Goal: Entertainment & Leisure: Consume media (video, audio)

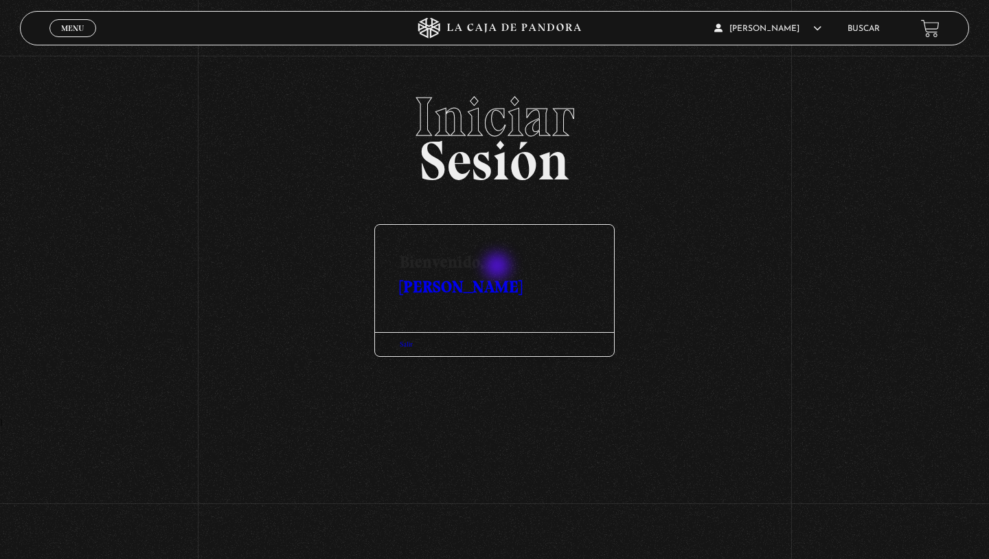
click at [499, 276] on link "[PERSON_NAME]" at bounding box center [461, 286] width 122 height 20
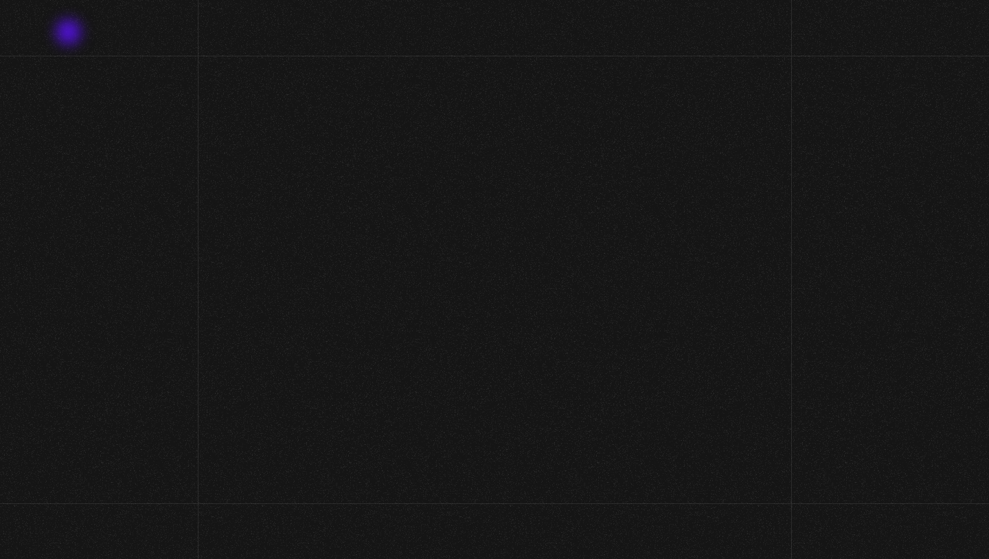
click at [70, 34] on header "Menu Cerrar elena menjivar En vivos Pandora Centinelas Mi cuenta Salir Buscar" at bounding box center [494, 28] width 887 height 32
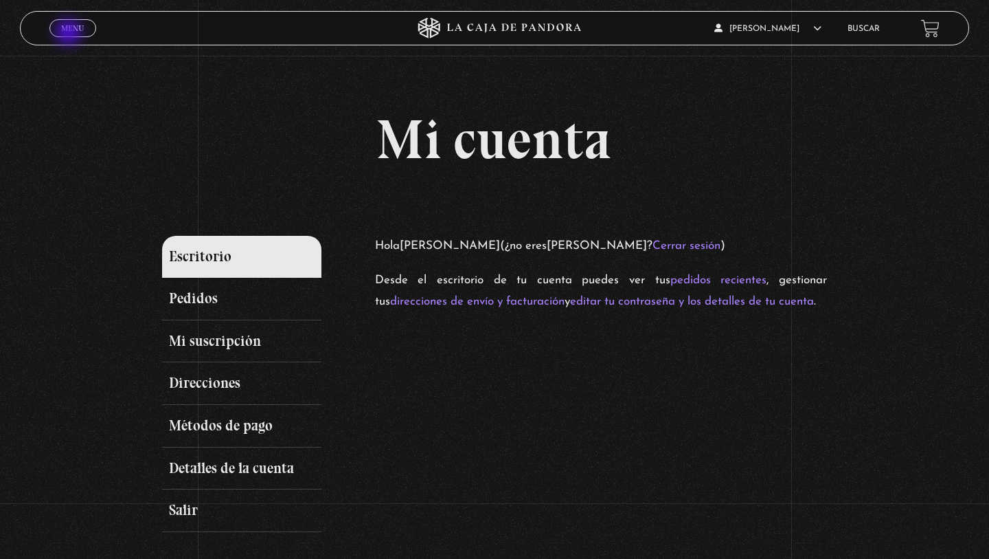
click at [70, 34] on link "Menu Cerrar" at bounding box center [72, 28] width 47 height 18
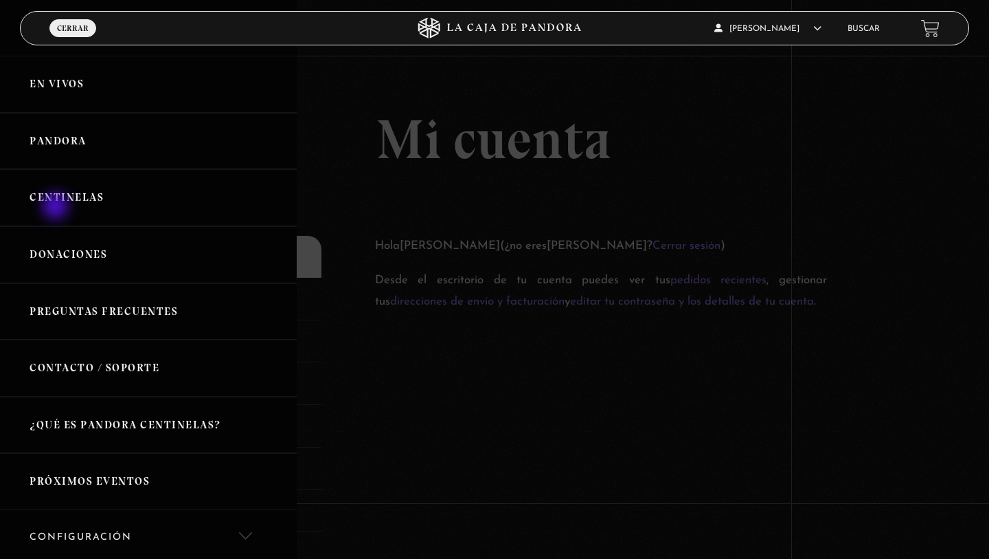
click at [57, 207] on link "Centinelas" at bounding box center [148, 197] width 297 height 57
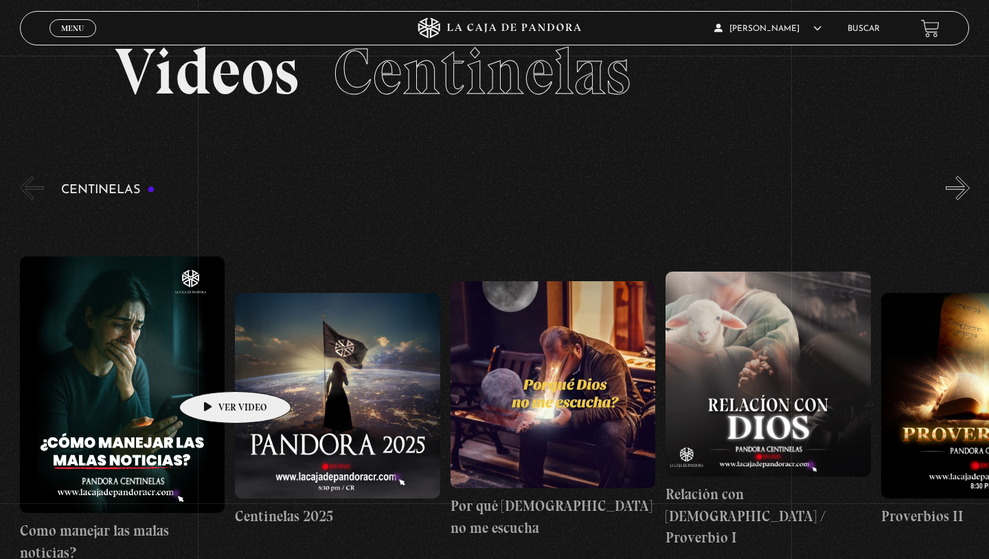
scroll to position [52, 0]
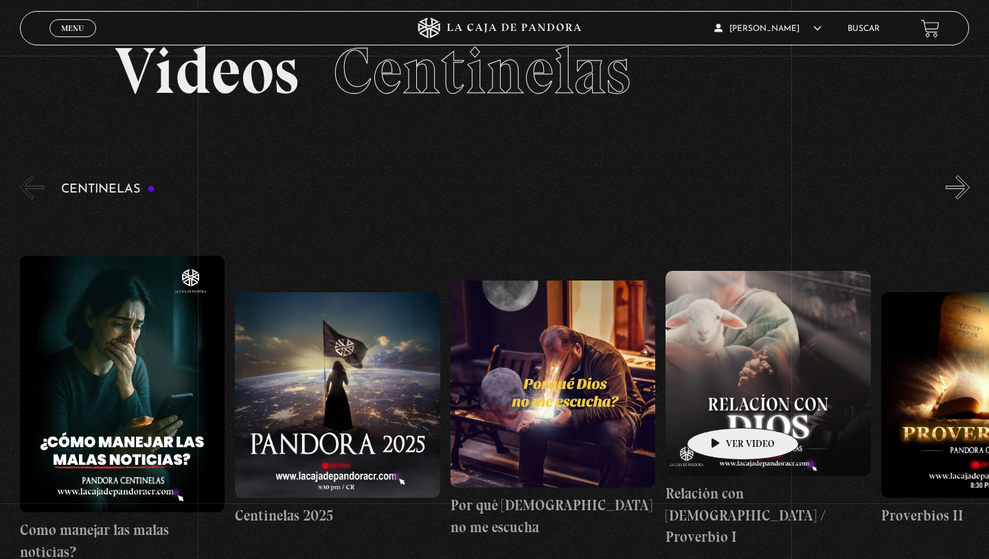
click at [721, 403] on figure at bounding box center [768, 373] width 205 height 205
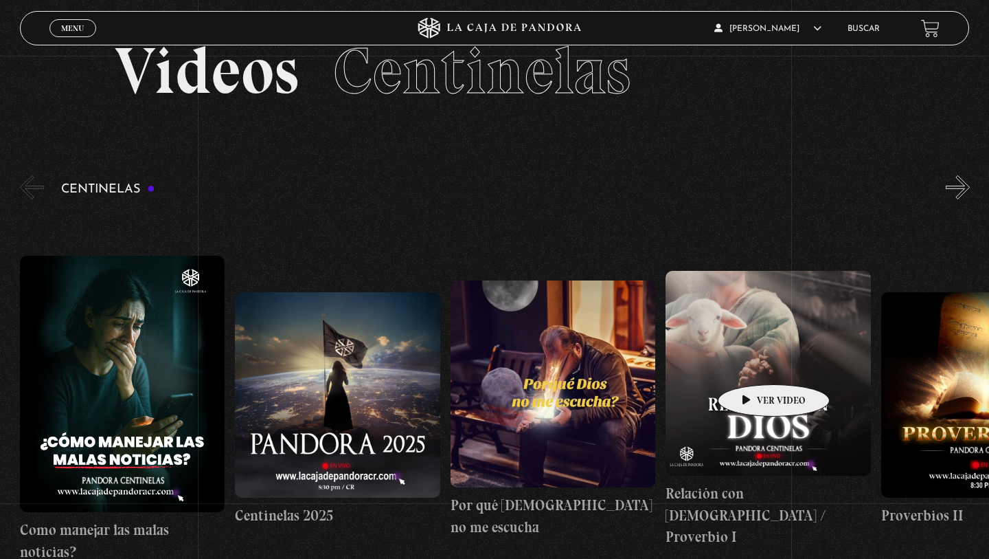
click at [752, 363] on figure at bounding box center [768, 373] width 205 height 205
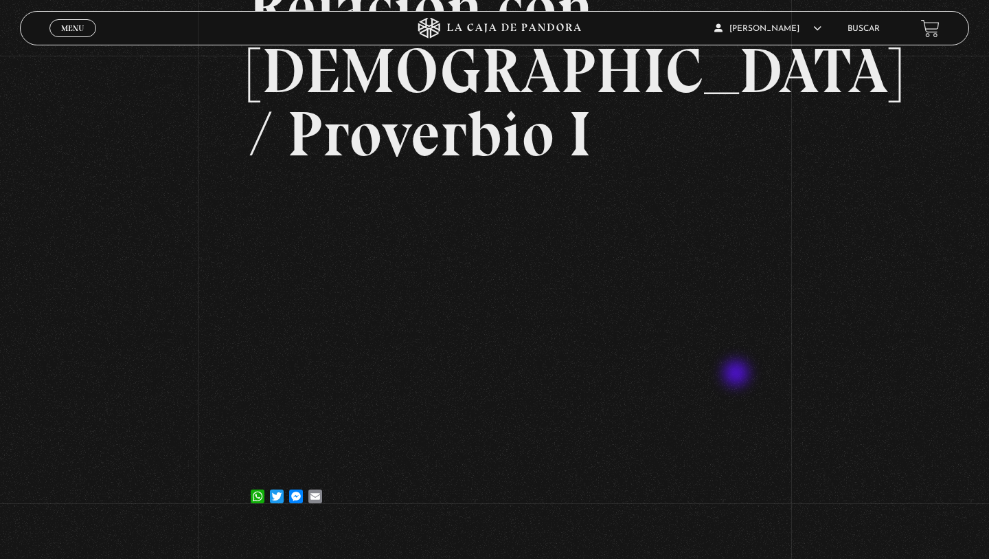
scroll to position [166, 0]
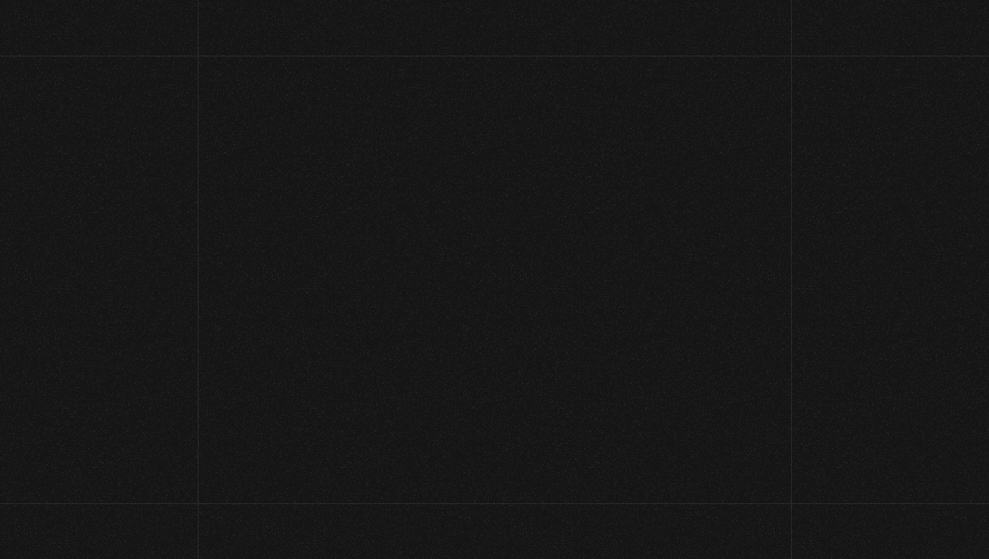
scroll to position [52, 0]
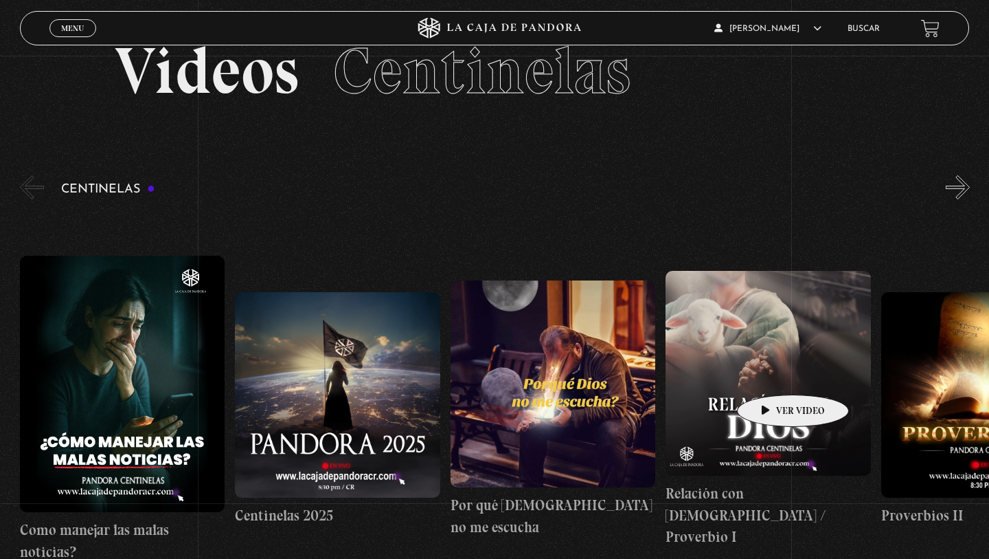
click at [772, 374] on figure at bounding box center [768, 373] width 205 height 205
